Goal: Transaction & Acquisition: Purchase product/service

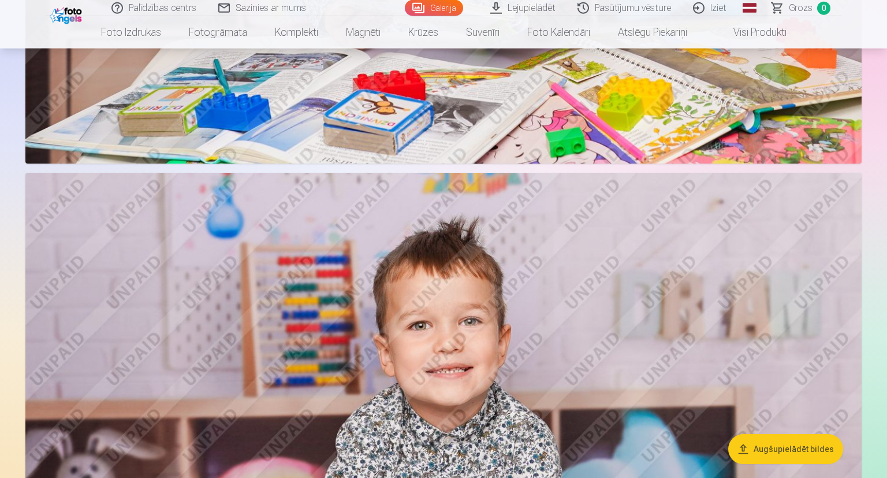
scroll to position [5587, 0]
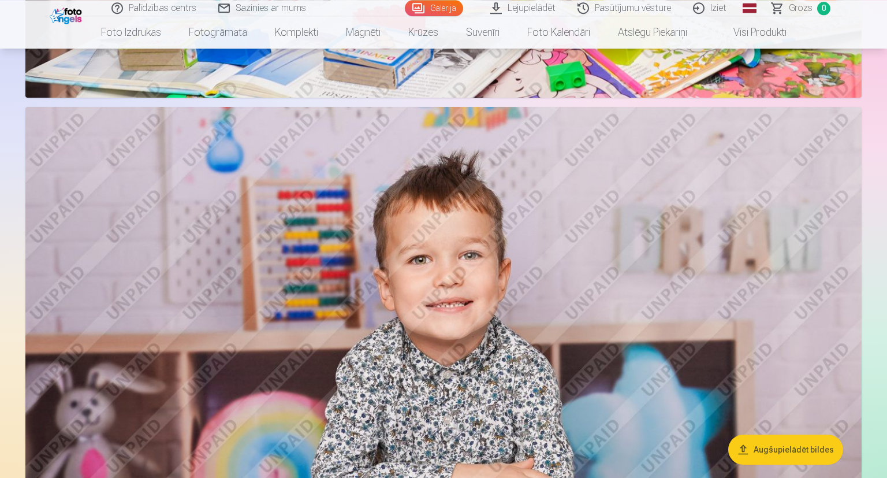
click at [769, 445] on button "Augšupielādēt bildes" at bounding box center [785, 449] width 115 height 30
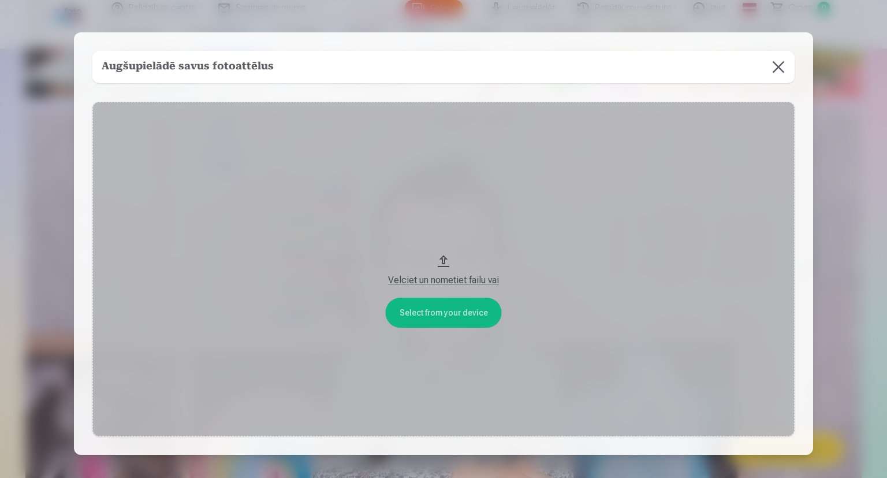
click at [775, 66] on button at bounding box center [778, 67] width 32 height 32
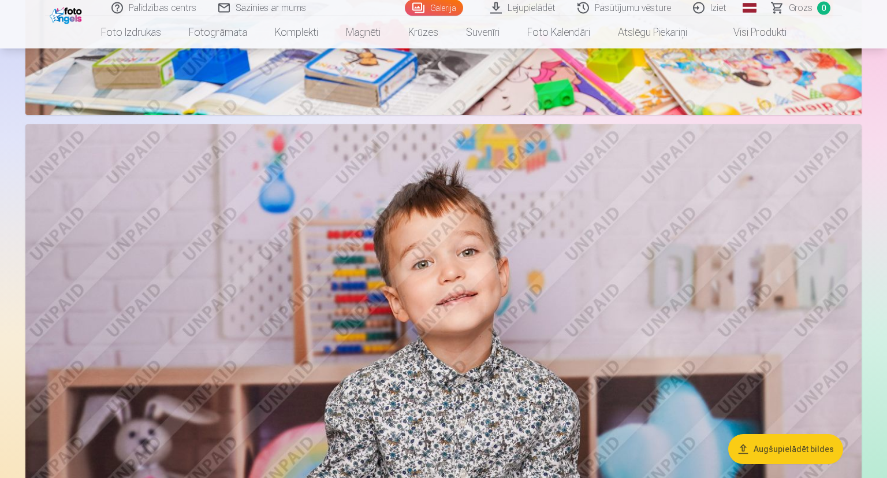
scroll to position [4977, 0]
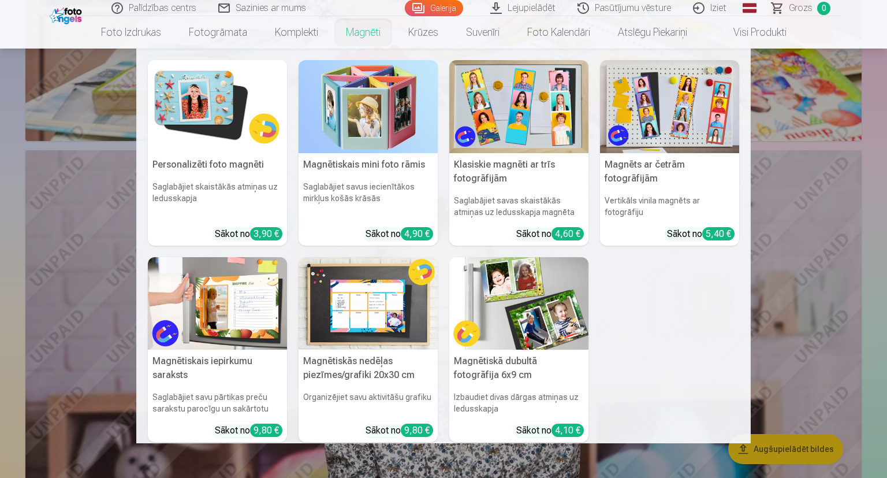
click at [237, 120] on img at bounding box center [217, 106] width 139 height 93
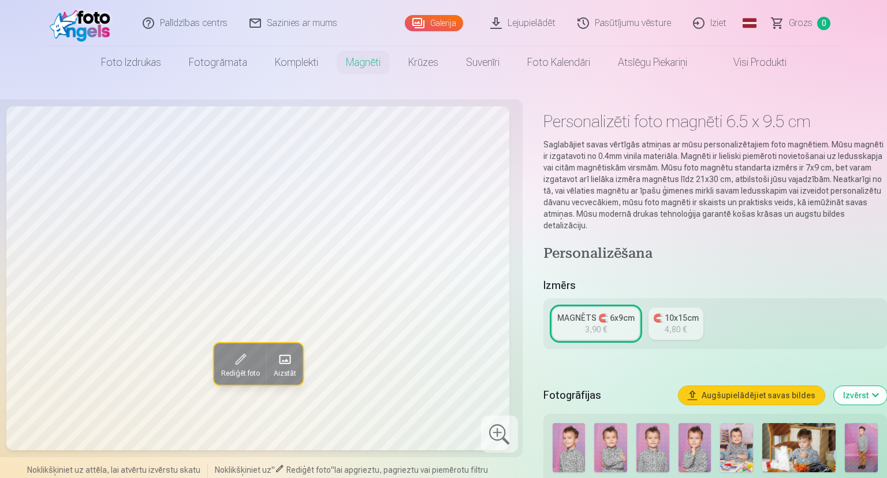
click at [653, 456] on img at bounding box center [652, 447] width 33 height 49
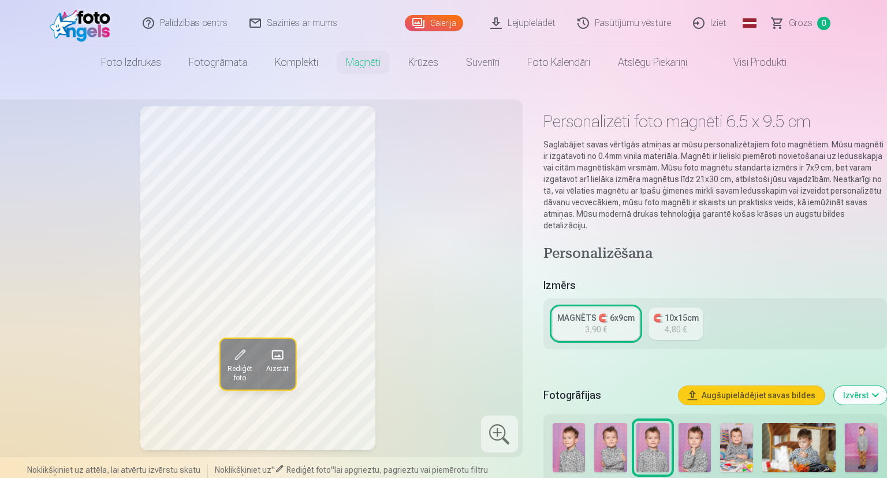
click at [683, 429] on img at bounding box center [695, 447] width 33 height 49
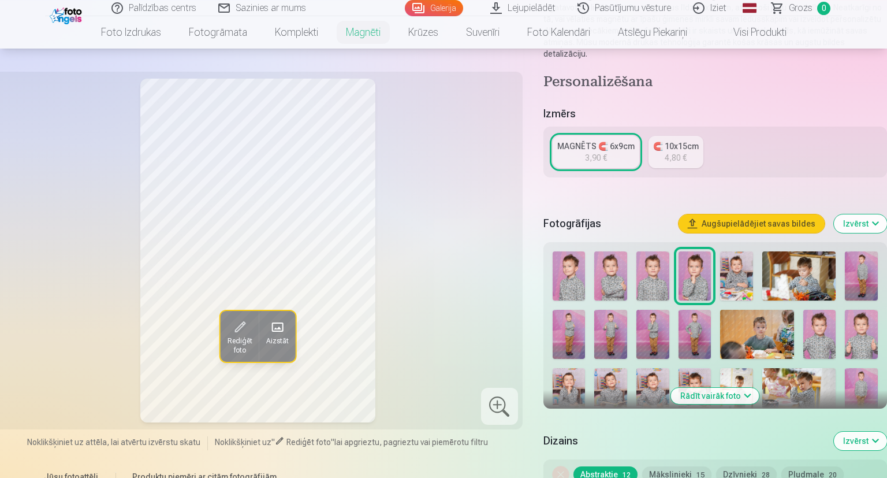
scroll to position [182, 0]
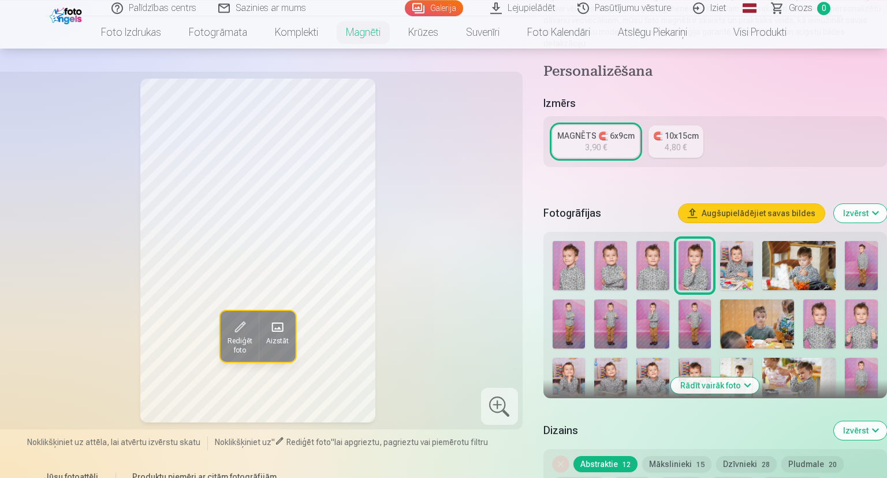
click at [869, 311] on img at bounding box center [861, 323] width 33 height 49
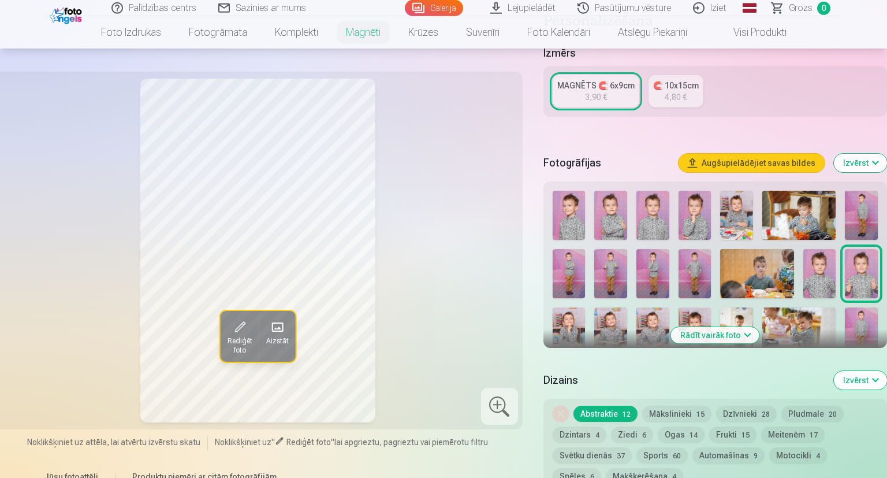
scroll to position [247, 0]
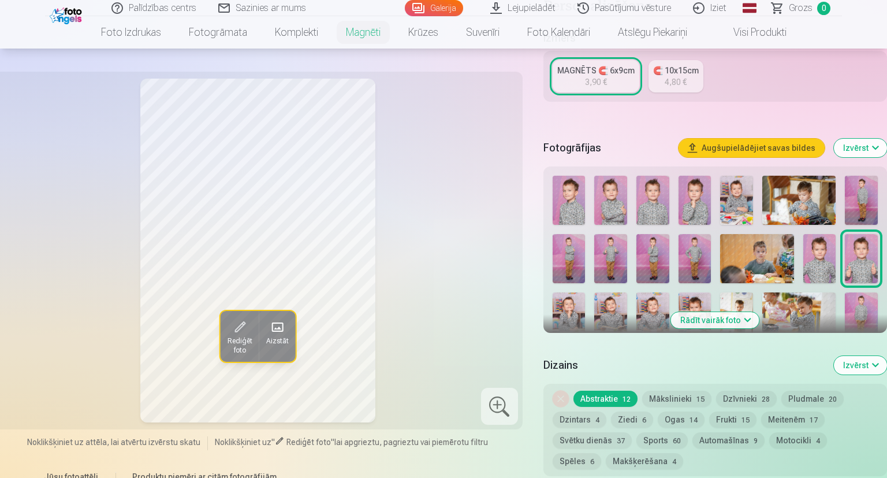
click at [692, 312] on button "Rādīt vairāk foto" at bounding box center [715, 320] width 88 height 16
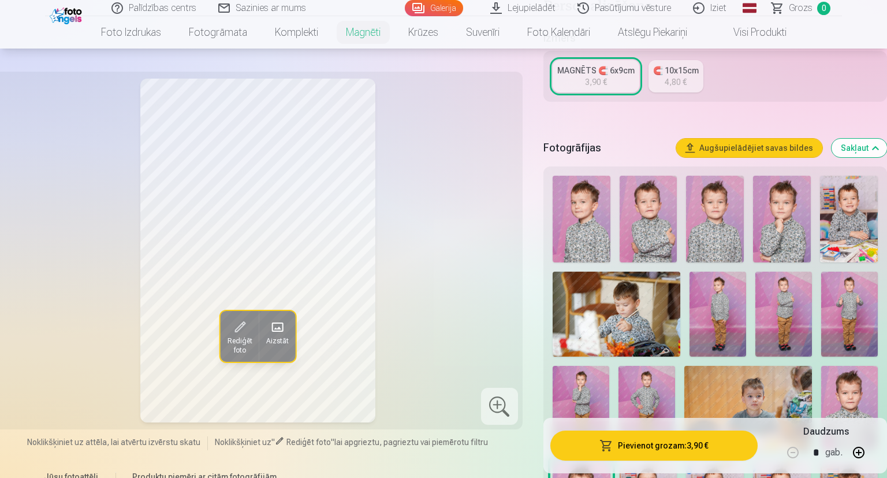
click at [843, 389] on img at bounding box center [849, 408] width 57 height 85
click at [656, 218] on img at bounding box center [649, 219] width 58 height 87
click at [709, 213] on img at bounding box center [715, 219] width 58 height 87
click at [594, 216] on img at bounding box center [582, 219] width 58 height 87
click at [780, 224] on img at bounding box center [782, 219] width 58 height 87
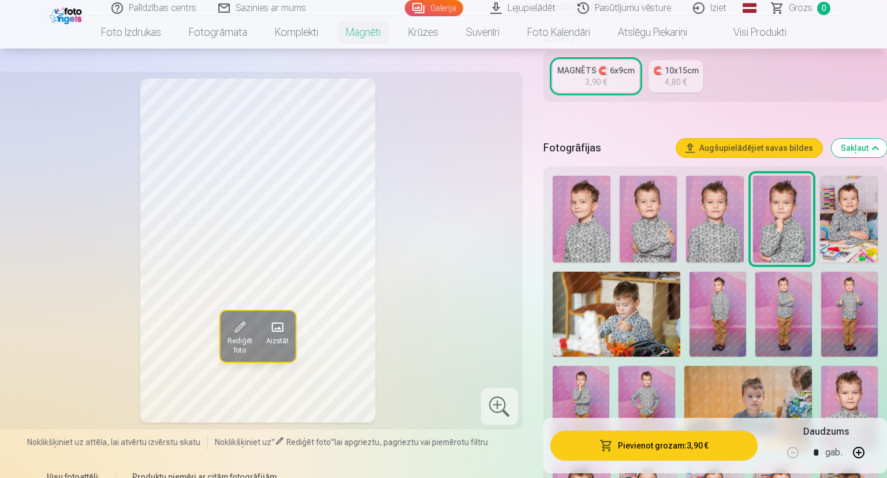
click at [851, 377] on img at bounding box center [849, 408] width 57 height 85
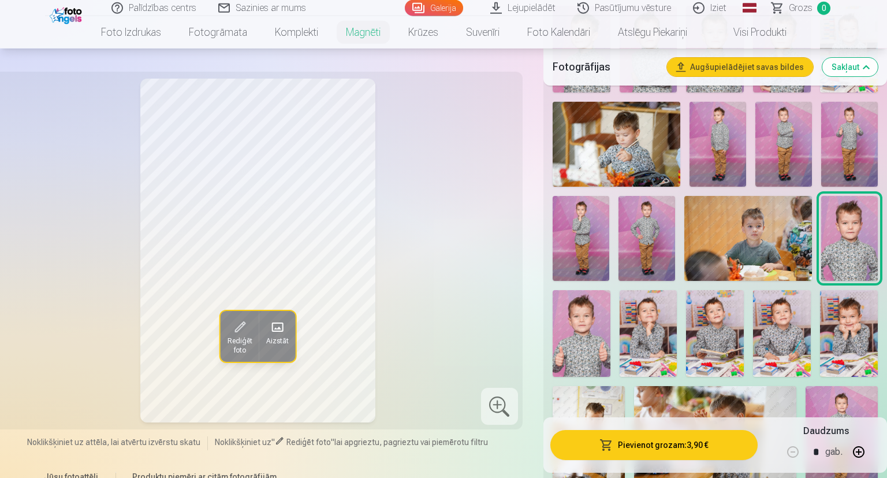
scroll to position [430, 0]
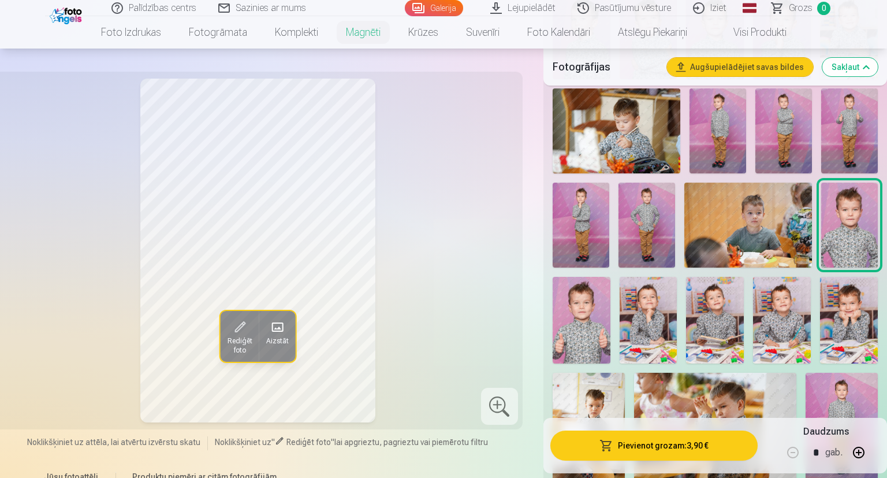
click at [586, 311] on img at bounding box center [582, 320] width 58 height 87
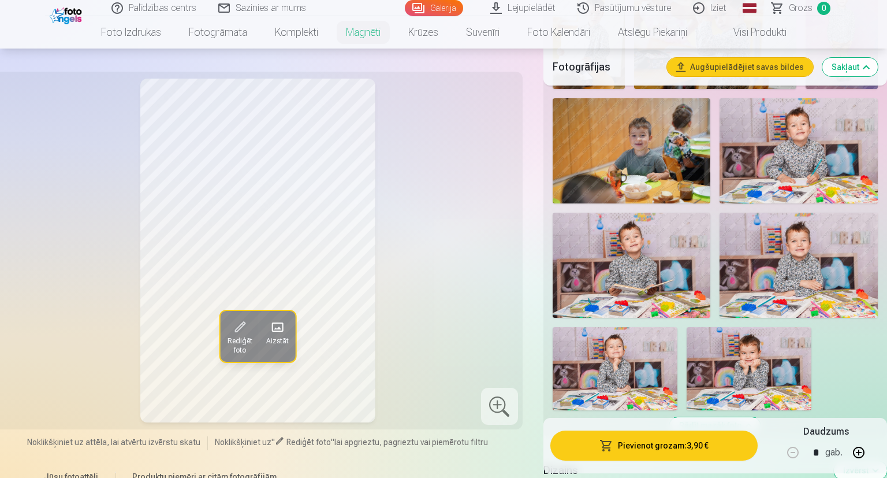
scroll to position [827, 0]
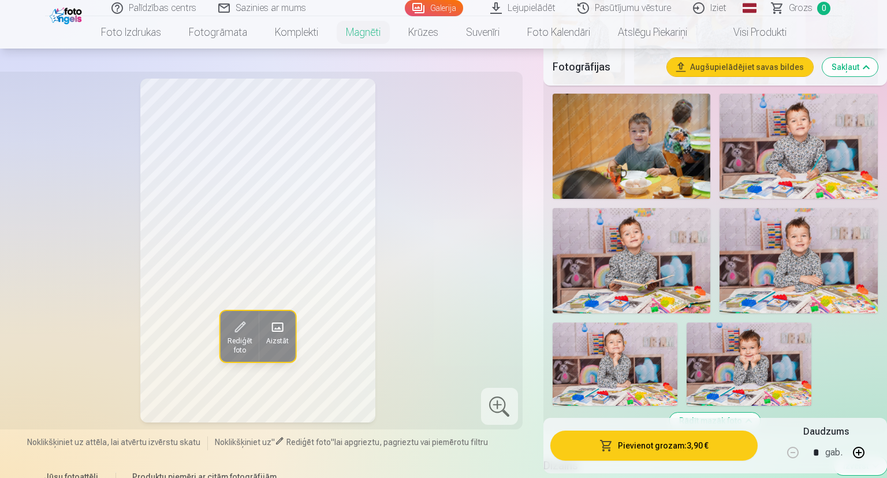
click at [737, 348] on img at bounding box center [749, 363] width 125 height 83
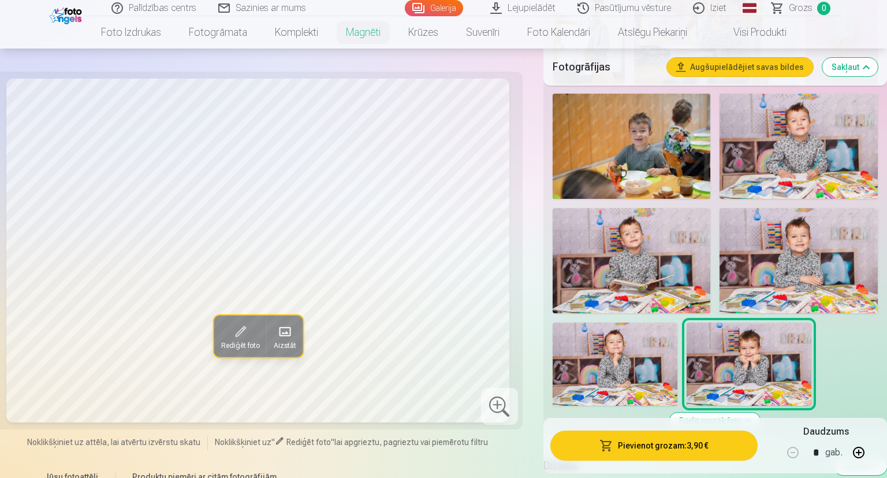
click at [645, 350] on img at bounding box center [615, 363] width 125 height 83
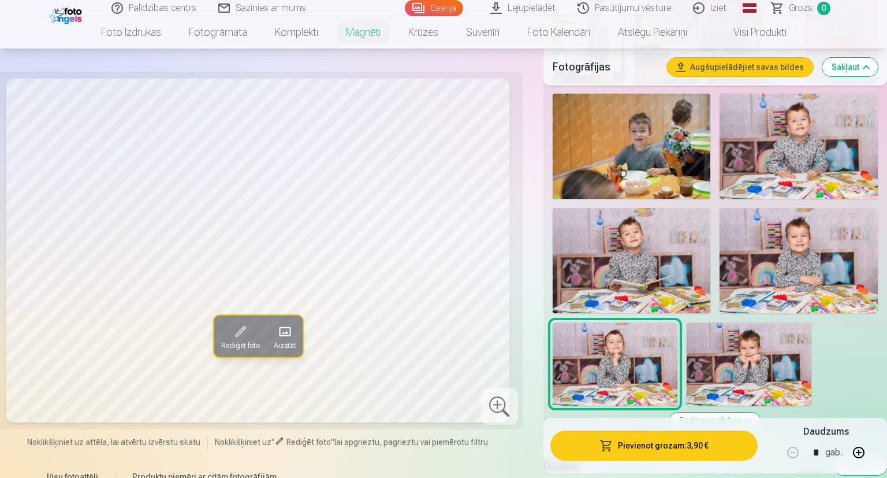
click at [673, 158] on img at bounding box center [632, 146] width 158 height 105
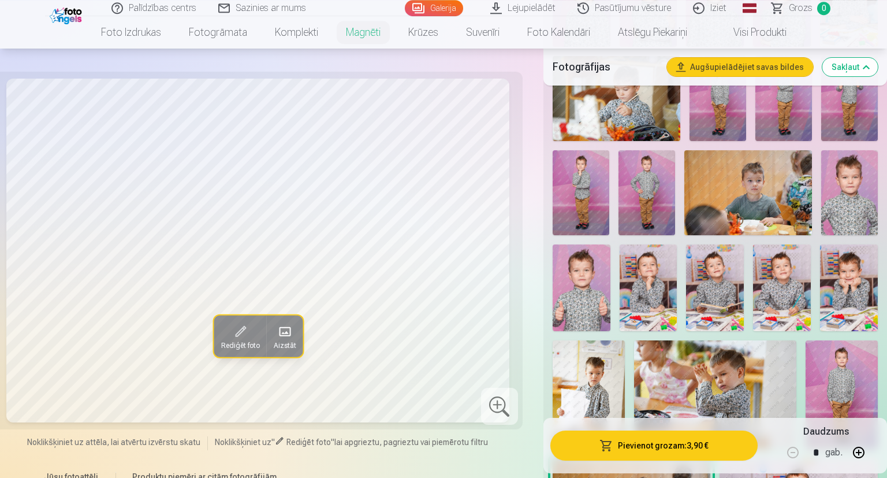
scroll to position [461, 0]
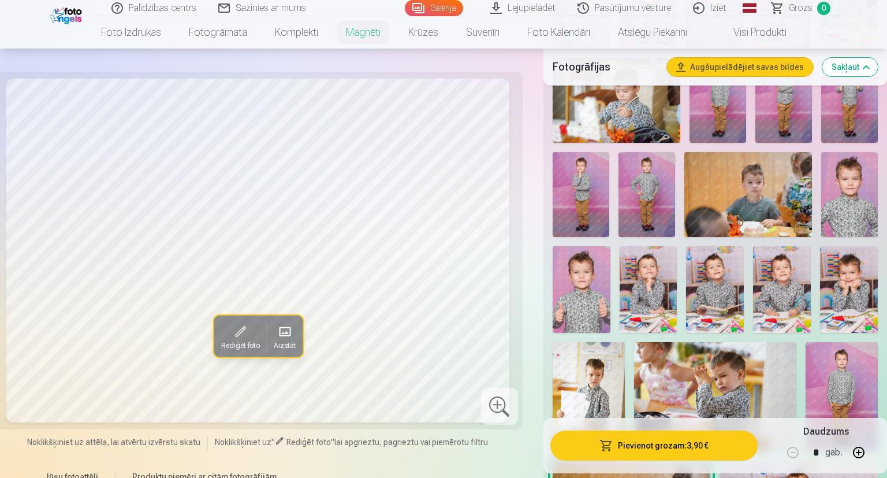
click at [591, 292] on img at bounding box center [582, 289] width 58 height 87
